Goal: Task Accomplishment & Management: Manage account settings

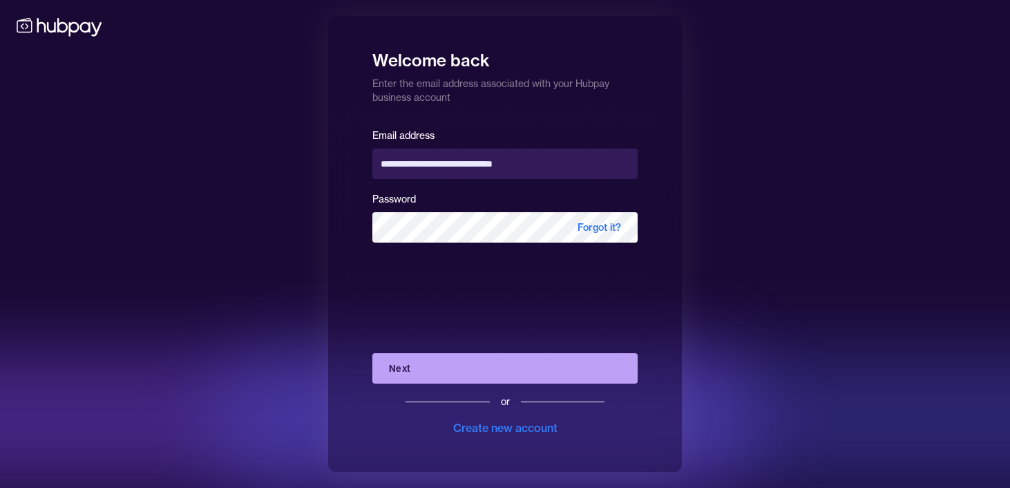
click at [443, 375] on button "Next" at bounding box center [505, 368] width 265 height 30
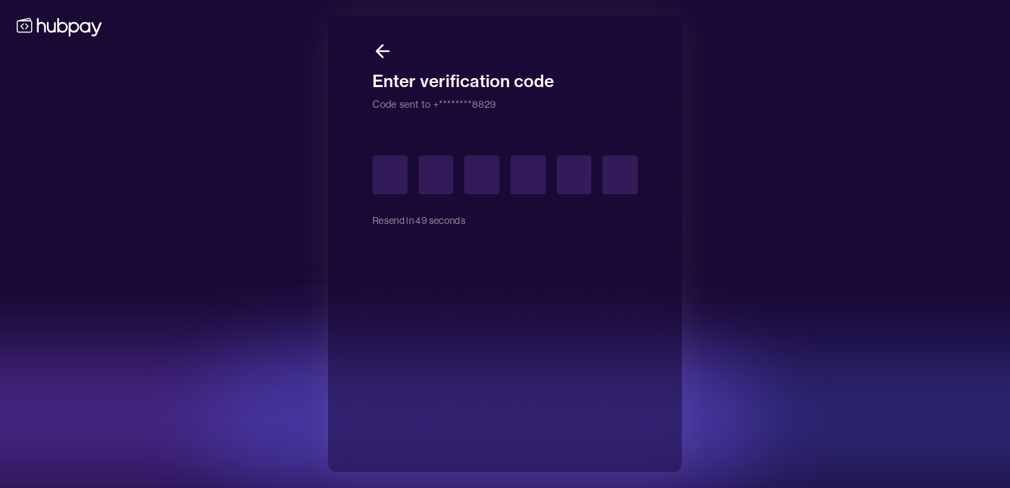
type input "*"
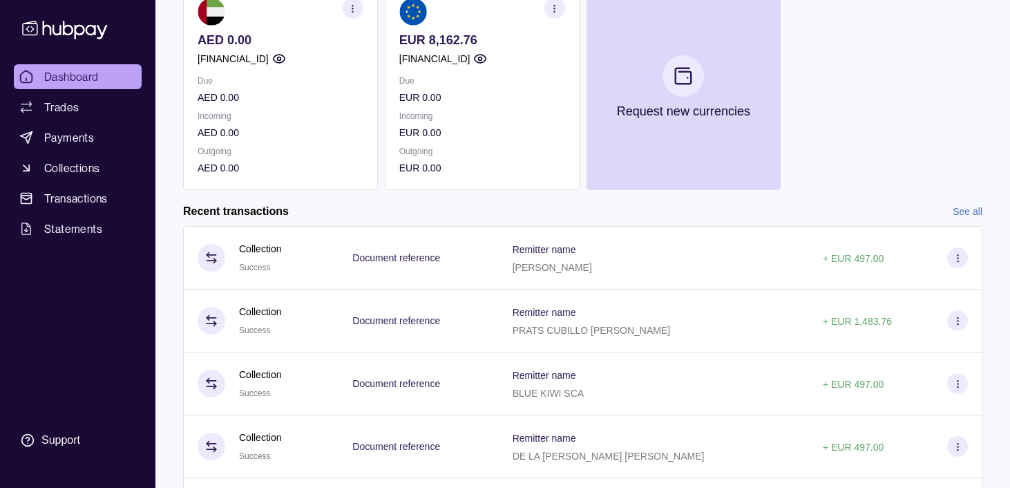
scroll to position [304, 0]
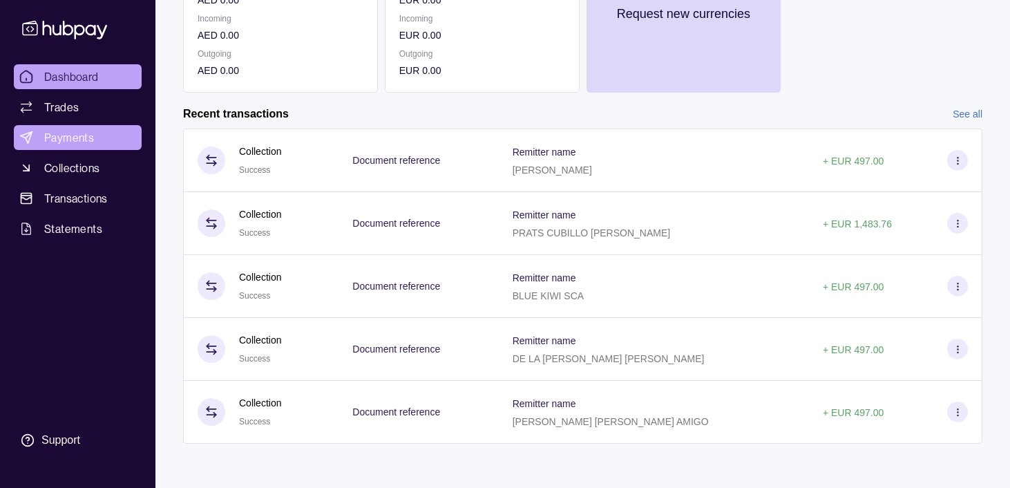
click at [66, 131] on span "Payments" at bounding box center [69, 137] width 50 height 17
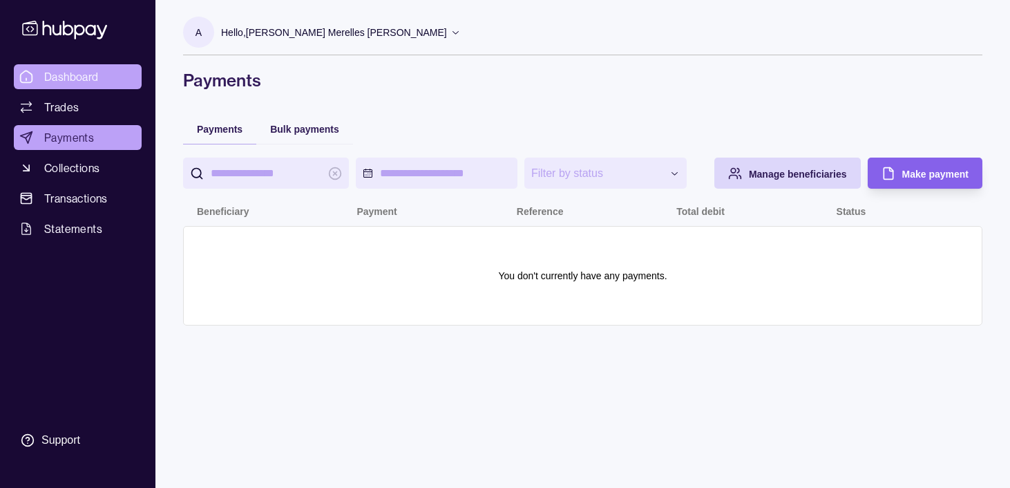
click at [87, 84] on span "Dashboard" at bounding box center [71, 76] width 55 height 17
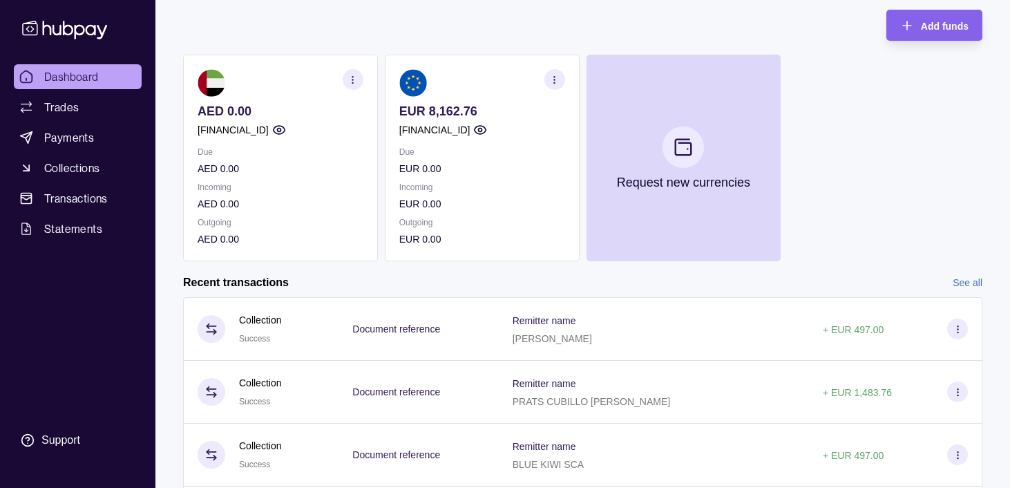
scroll to position [304, 0]
